Goal: Check status: Check status

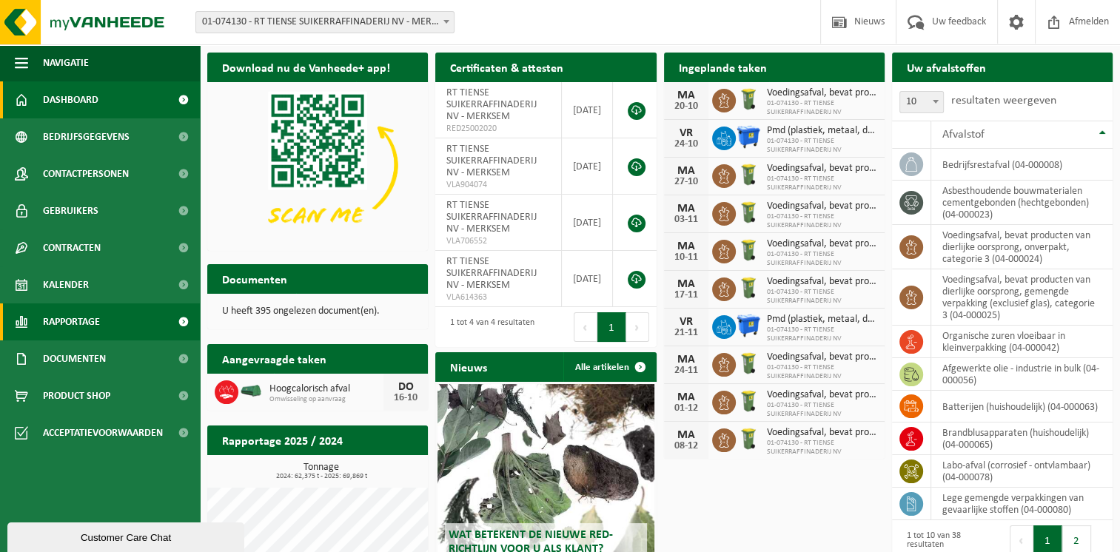
click at [77, 321] on span "Rapportage" at bounding box center [71, 321] width 57 height 37
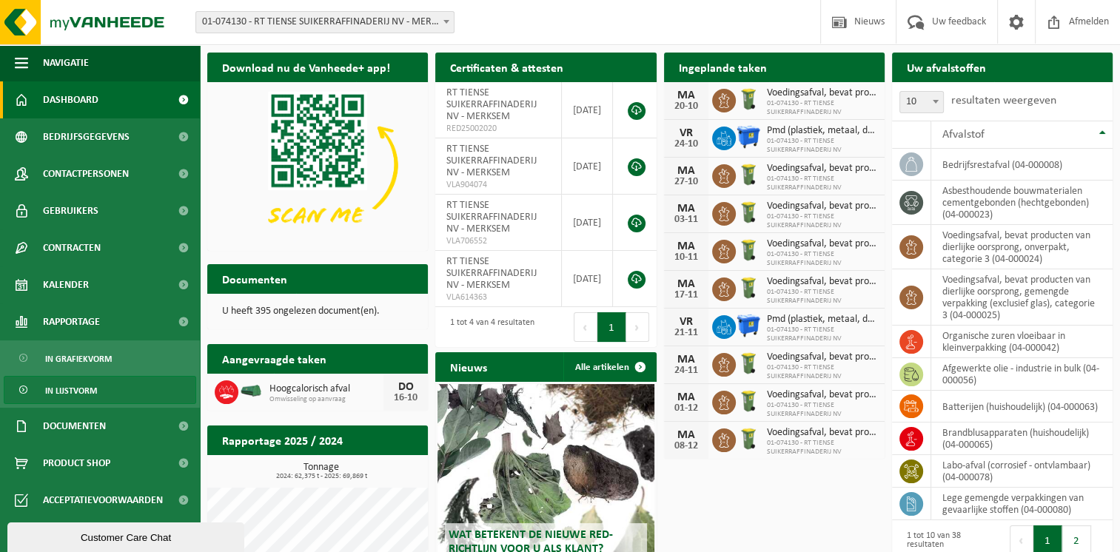
click at [87, 391] on span "In lijstvorm" at bounding box center [71, 391] width 52 height 28
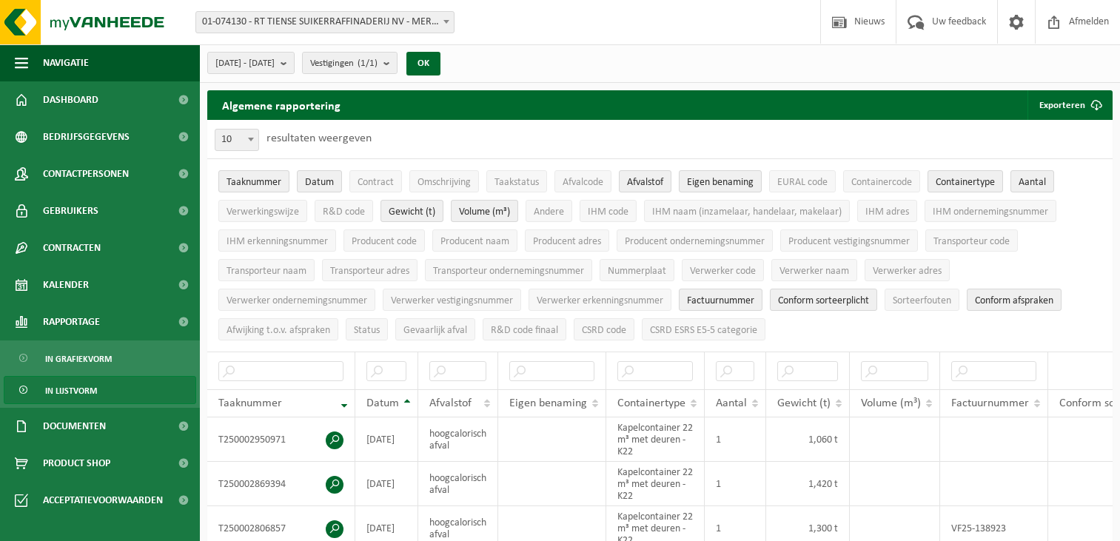
click at [89, 356] on span "In grafiekvorm" at bounding box center [78, 359] width 67 height 28
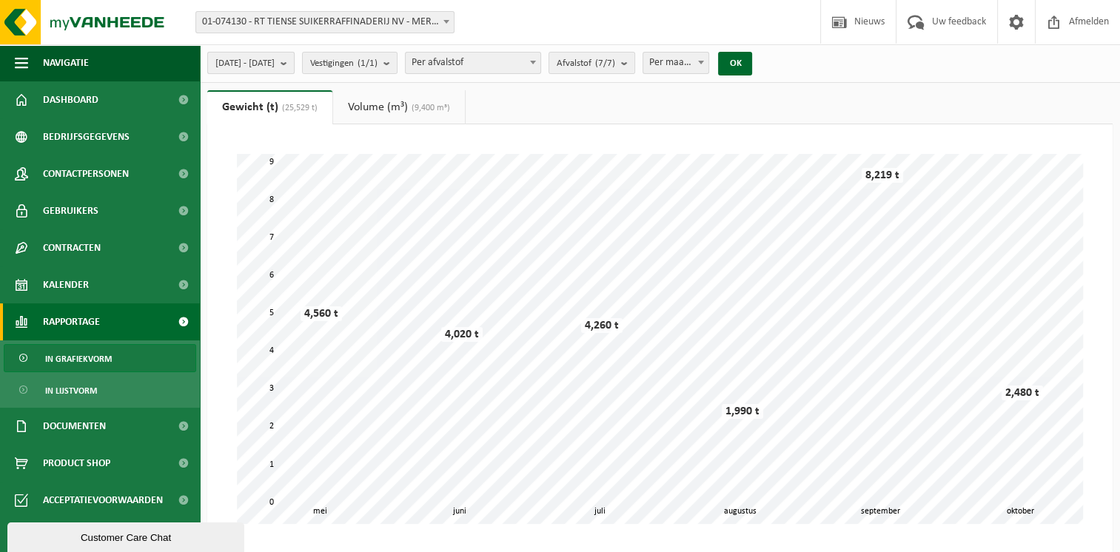
click at [294, 65] on b "submit" at bounding box center [286, 63] width 13 height 21
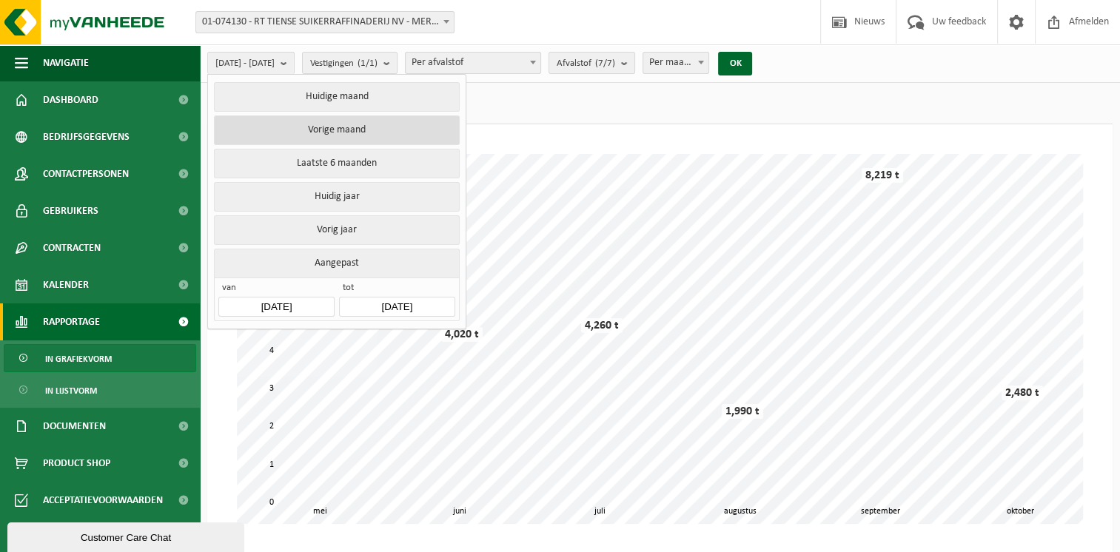
click at [336, 125] on button "Vorige maand" at bounding box center [336, 130] width 245 height 30
